Goal: Find specific page/section: Find specific page/section

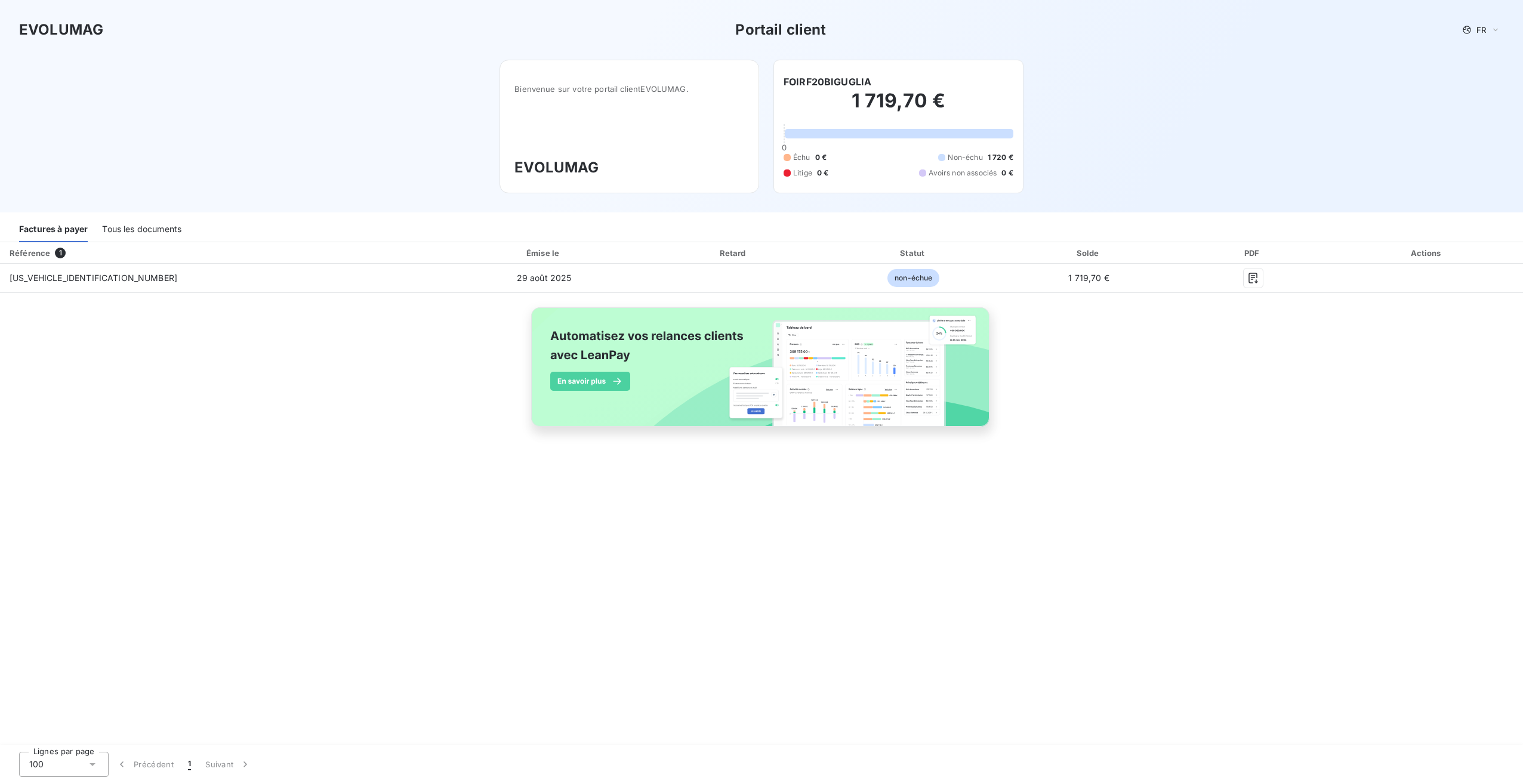
click at [816, 404] on img at bounding box center [762, 373] width 482 height 147
